Goal: Task Accomplishment & Management: Complete application form

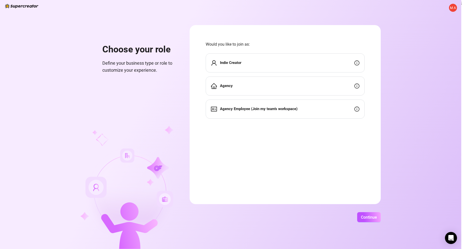
click at [277, 107] on strong "Agency Employee (Join my team's workspace)" at bounding box center [259, 109] width 78 height 5
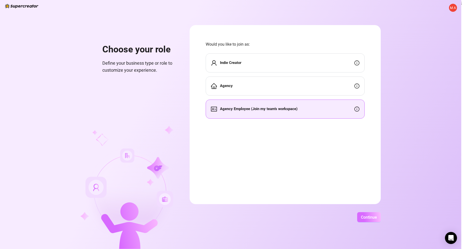
click at [370, 214] on button "Continue" at bounding box center [370, 217] width 24 height 10
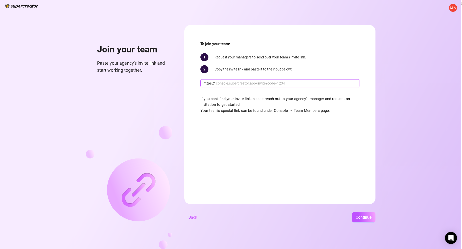
drag, startPoint x: 218, startPoint y: 82, endPoint x: 164, endPoint y: 78, distance: 53.9
click at [156, 74] on div "M A Join your team Paste your agency's invite link and start working together. …" at bounding box center [231, 124] width 462 height 249
paste input "https://console.supercreator.app/invite?code=FGXQ1NOF8zMZjITgESP5N5LZxMT2&works…"
drag, startPoint x: 220, startPoint y: 83, endPoint x: 216, endPoint y: 82, distance: 3.3
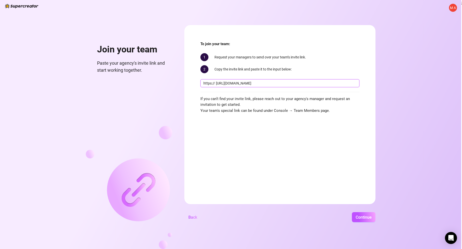
click at [219, 83] on input "https://console.supercreator.app/invite?code=FGXQ1NOF8zMZjITgESP5N5LZxMT2&works…" at bounding box center [286, 84] width 141 height 6
drag, startPoint x: 228, startPoint y: 82, endPoint x: 215, endPoint y: 83, distance: 13.1
click at [215, 83] on span "https:// https://console.supercreator.app/invite?code=FGXQ1NOF8zMZjITgESP5N5LZx…" at bounding box center [280, 83] width 159 height 8
type input "console.supercreator.app/invite?code=FGXQ1NOF8zMZjITgESP5N5LZxMT2&workspace=HBC"
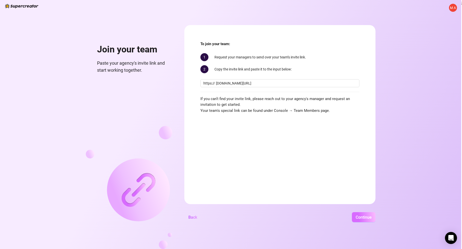
click at [368, 215] on span "Continue" at bounding box center [364, 217] width 16 height 5
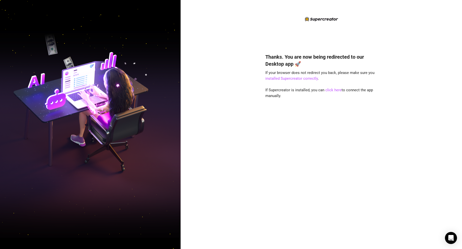
click at [12, 117] on img at bounding box center [90, 124] width 181 height 227
click at [333, 91] on link "click here" at bounding box center [334, 90] width 16 height 5
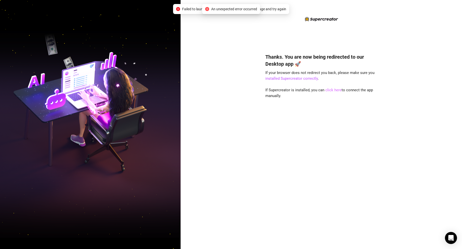
click at [332, 90] on link "click here" at bounding box center [334, 90] width 16 height 5
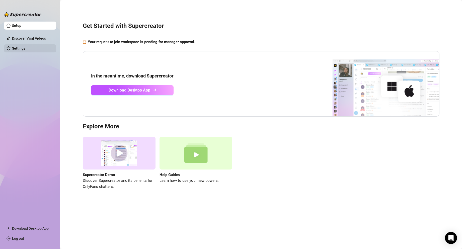
click at [25, 50] on link "Settings" at bounding box center [18, 48] width 13 height 4
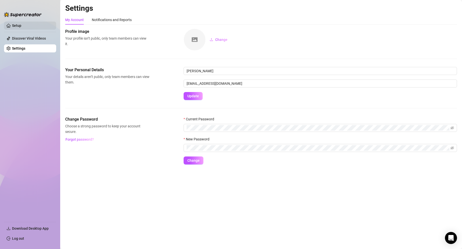
click at [17, 27] on link "Setup" at bounding box center [16, 26] width 9 height 4
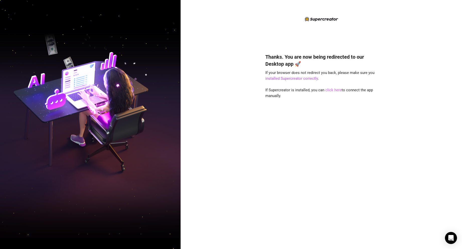
click at [337, 90] on link "click here" at bounding box center [334, 90] width 16 height 5
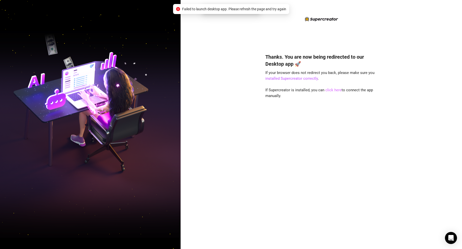
click at [335, 90] on link "click here" at bounding box center [334, 90] width 16 height 5
click at [283, 78] on link "installed Supercreator correctly" at bounding box center [292, 78] width 52 height 5
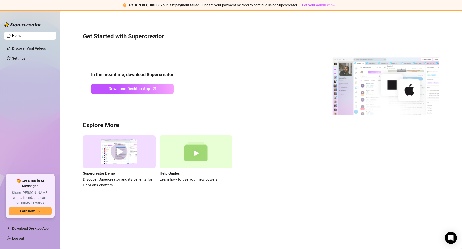
click at [15, 35] on link "Home" at bounding box center [17, 36] width 10 height 4
click at [22, 37] on link "Home" at bounding box center [17, 36] width 10 height 4
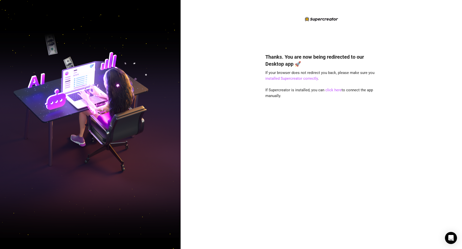
drag, startPoint x: 5, startPoint y: 99, endPoint x: 31, endPoint y: 116, distance: 31.3
click at [5, 99] on img at bounding box center [90, 124] width 181 height 227
